Goal: Transaction & Acquisition: Purchase product/service

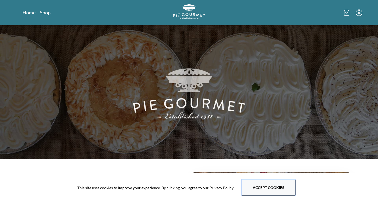
click at [257, 185] on button "Accept cookies" at bounding box center [269, 188] width 54 height 16
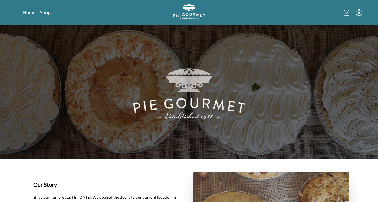
click at [359, 13] on icon "Menu" at bounding box center [359, 12] width 6 height 6
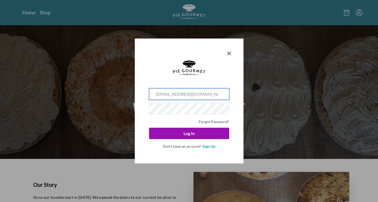
type input "[EMAIL_ADDRESS][DOMAIN_NAME]"
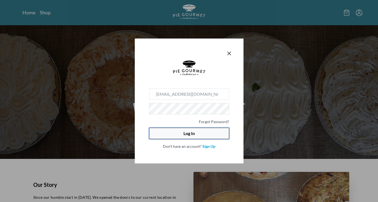
click at [218, 131] on button "Log In" at bounding box center [189, 133] width 80 height 11
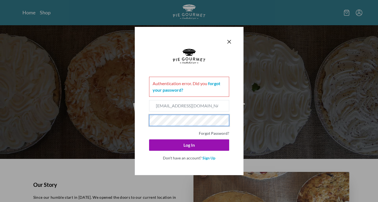
click at [131, 119] on div "Authentication error . Did you forgot your password? [EMAIL_ADDRESS][DOMAIN_NAM…" at bounding box center [189, 101] width 378 height 202
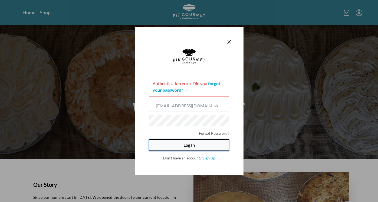
click at [175, 145] on button "Log In" at bounding box center [189, 144] width 80 height 11
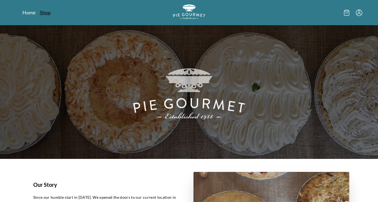
click at [47, 12] on link "Shop" at bounding box center [45, 12] width 11 height 6
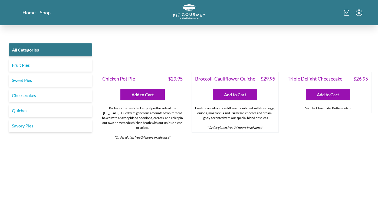
scroll to position [796, 0]
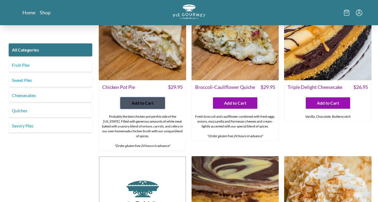
click at [139, 100] on span "Add to Cart" at bounding box center [143, 103] width 22 height 6
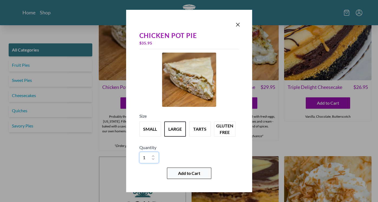
click at [192, 171] on span "Add to Cart" at bounding box center [189, 173] width 22 height 6
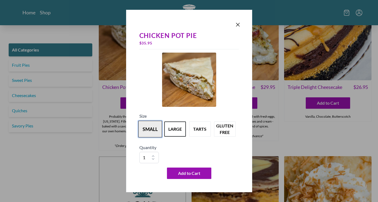
click at [151, 128] on button "small" at bounding box center [150, 129] width 24 height 17
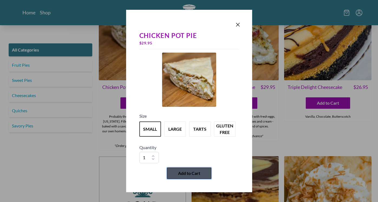
click at [177, 170] on button "Add to Cart" at bounding box center [189, 172] width 44 height 11
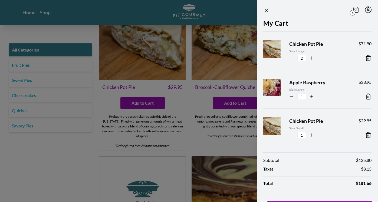
click at [293, 57] on icon "button" at bounding box center [291, 58] width 5 height 5
type input "1"
click at [267, 11] on icon "Close panel" at bounding box center [266, 10] width 3 height 3
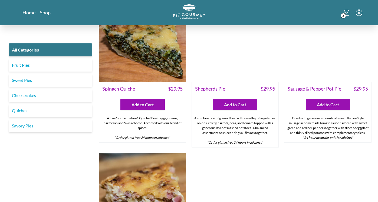
scroll to position [482, 0]
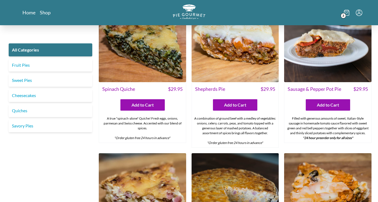
click at [167, 82] on div "Spinach Quiche $ 29.95" at bounding box center [142, 88] width 87 height 13
click at [167, 61] on img at bounding box center [142, 38] width 87 height 87
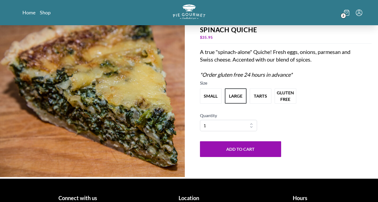
scroll to position [34, 0]
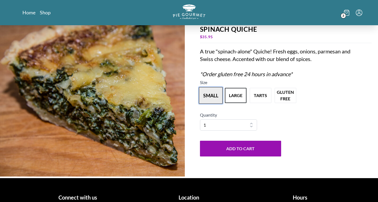
click at [213, 95] on button "small" at bounding box center [211, 95] width 24 height 17
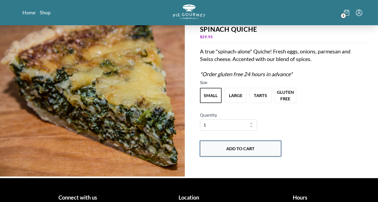
click at [259, 149] on button "Add to Cart" at bounding box center [240, 149] width 81 height 16
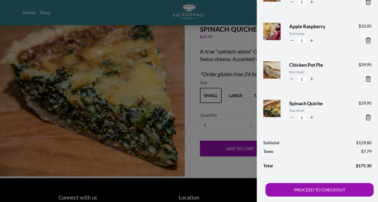
scroll to position [56, 0]
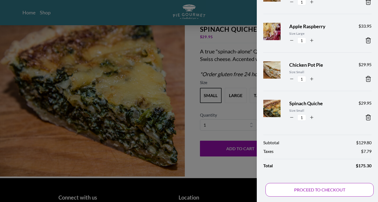
click at [315, 190] on div "Subtotal $ 129.80 Taxes $ 7.79 Total $ 175.30 PROCEED TO CHECKOUT" at bounding box center [317, 165] width 121 height 73
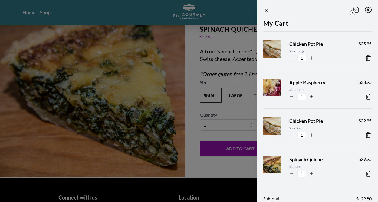
click at [266, 9] on icon "Close panel" at bounding box center [266, 10] width 3 height 3
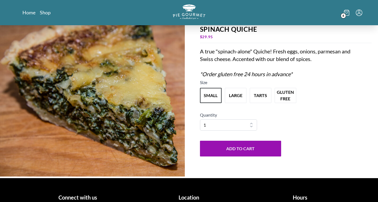
click at [347, 12] on icon at bounding box center [346, 13] width 5 height 6
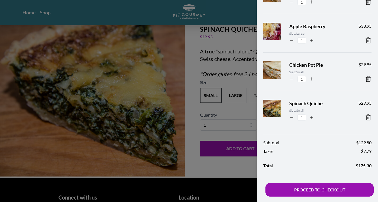
scroll to position [56, 0]
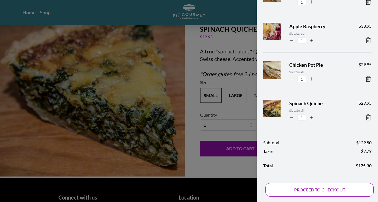
click at [313, 192] on div "Subtotal $ 129.80 Taxes $ 7.79 Total $ 175.30 PROCEED TO CHECKOUT" at bounding box center [317, 165] width 121 height 73
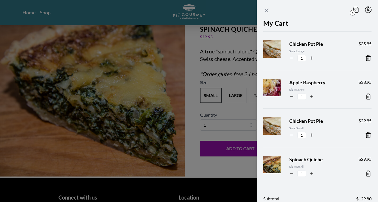
click at [267, 11] on icon "Close panel" at bounding box center [266, 10] width 3 height 3
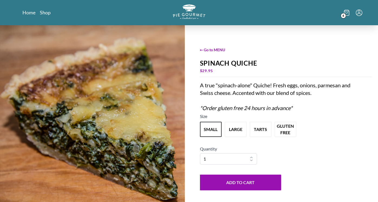
click at [360, 12] on icon "Menu" at bounding box center [359, 12] width 6 height 6
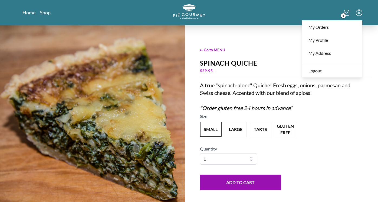
click at [345, 12] on icon at bounding box center [346, 13] width 5 height 6
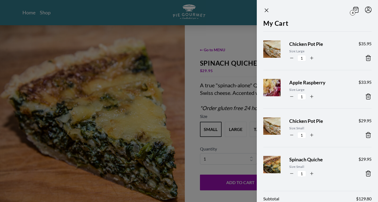
click at [267, 9] on icon "Close panel" at bounding box center [266, 10] width 6 height 6
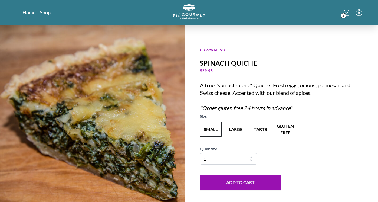
click at [345, 14] on span "4" at bounding box center [343, 15] width 5 height 5
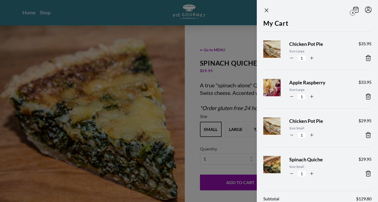
click at [266, 10] on icon "Close panel" at bounding box center [266, 10] width 3 height 3
